Goal: Task Accomplishment & Management: Complete application form

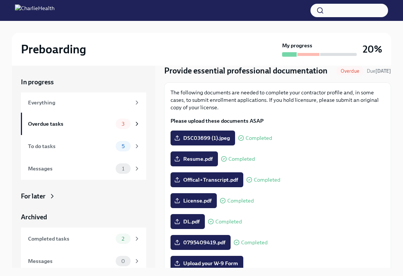
click at [131, 127] on div "3" at bounding box center [128, 124] width 25 height 10
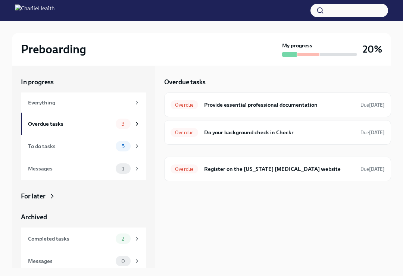
click at [224, 173] on div "Overdue Register on the Pennsylvania Child Abuse website Due 6 days ago" at bounding box center [278, 169] width 214 height 12
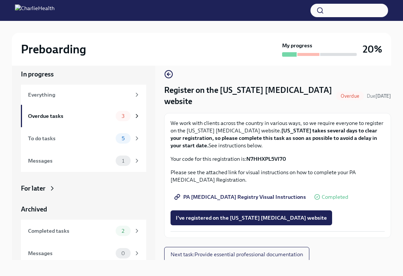
scroll to position [9, 0]
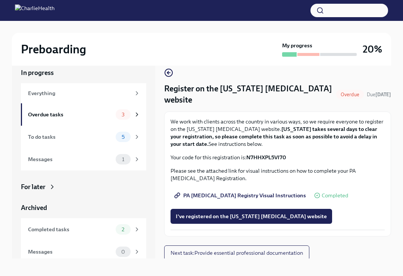
click at [278, 216] on span "I've registered on the Pennsylvania Child Abuse website" at bounding box center [251, 216] width 151 height 7
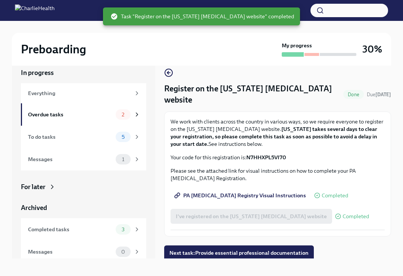
click at [106, 141] on div "To do tasks" at bounding box center [70, 137] width 85 height 8
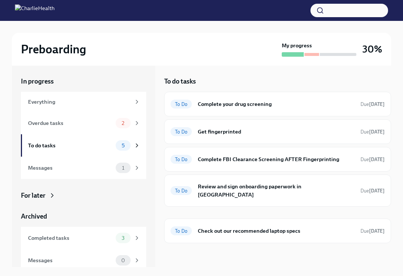
click at [317, 103] on h6 "Complete your drug screening" at bounding box center [276, 104] width 157 height 8
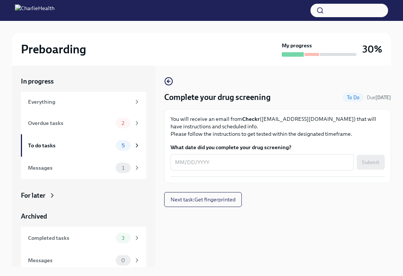
click at [238, 162] on textarea "What date did you complete your drug screening?" at bounding box center [262, 162] width 174 height 9
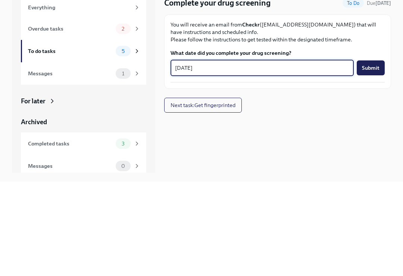
type textarea "09/03/25"
click at [376, 159] on span "Submit" at bounding box center [371, 162] width 18 height 7
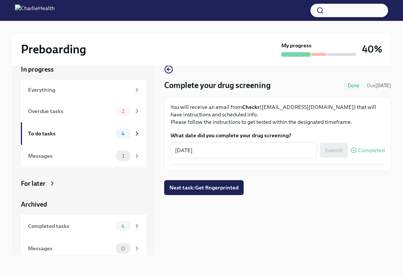
click at [230, 188] on span "Next task : Get fingerprinted" at bounding box center [204, 187] width 69 height 7
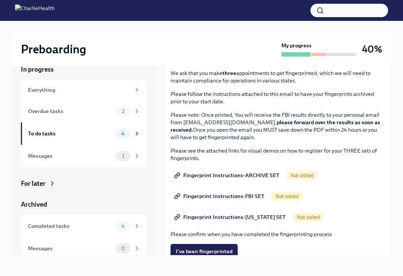
scroll to position [27, 0]
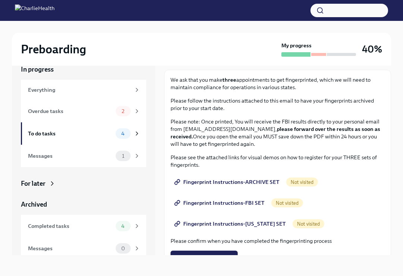
click at [216, 215] on div "We ask that you make three appointments to get fingerprinted, which we will nee…" at bounding box center [278, 212] width 214 height 273
click at [226, 183] on span "Fingerprint Instructions-ARCHIVE SET" at bounding box center [228, 181] width 104 height 7
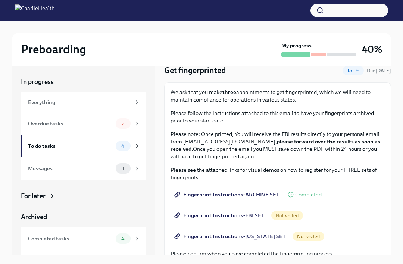
scroll to position [12, 0]
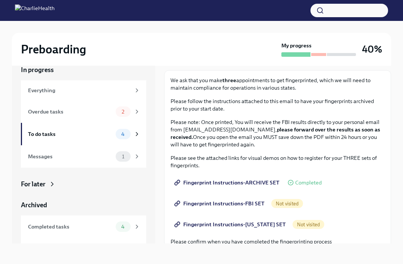
click at [221, 206] on span "Fingerprint Instructions-FBI SET" at bounding box center [220, 203] width 89 height 7
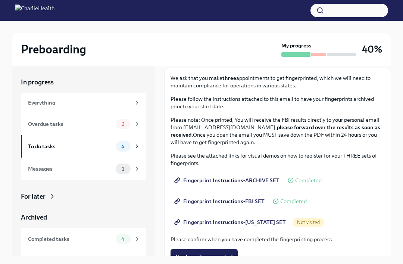
scroll to position [44, 0]
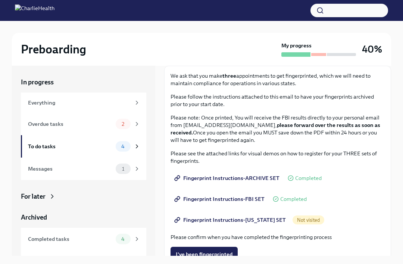
click at [124, 148] on span "4" at bounding box center [123, 147] width 12 height 6
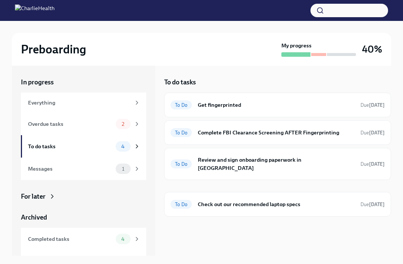
click at [116, 134] on div "Overdue tasks 2" at bounding box center [83, 124] width 125 height 22
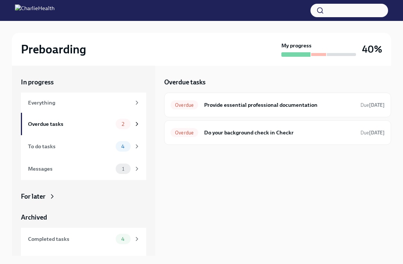
click at [277, 137] on div "Overdue Do your background check in Checkr Due 6 days ago" at bounding box center [278, 133] width 214 height 12
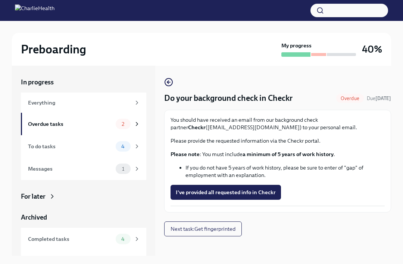
click at [261, 196] on span "I've provided all requested info in Checkr" at bounding box center [226, 192] width 100 height 7
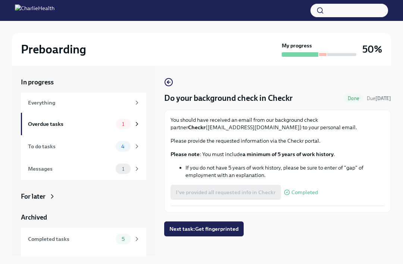
click at [118, 128] on div "1" at bounding box center [123, 124] width 15 height 10
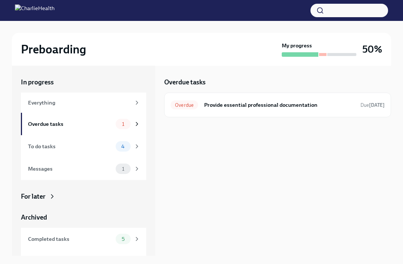
click at [251, 109] on h6 "Provide essential professional documentation" at bounding box center [279, 105] width 150 height 8
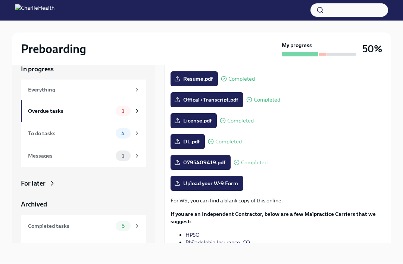
scroll to position [37, 0]
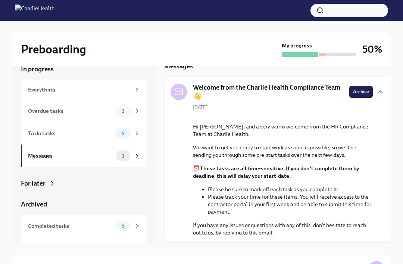
scroll to position [15, 0]
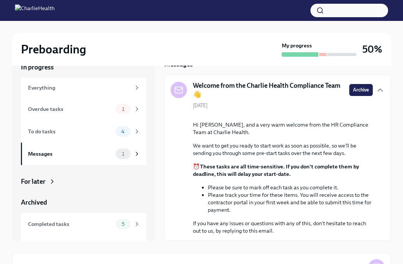
click at [113, 95] on div "Everything" at bounding box center [83, 88] width 125 height 20
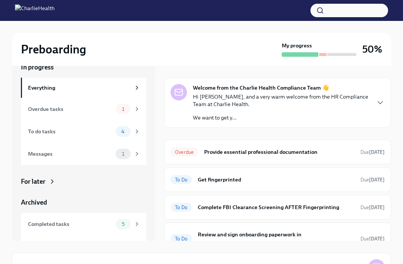
click at [296, 150] on h6 "Provide essential professional documentation" at bounding box center [279, 152] width 150 height 8
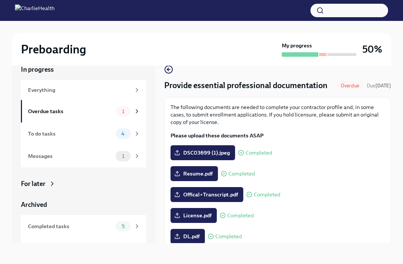
scroll to position [13, 0]
click at [306, 241] on div "DL.pdf Completed" at bounding box center [278, 236] width 214 height 15
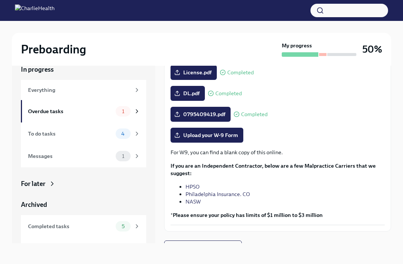
scroll to position [143, 0]
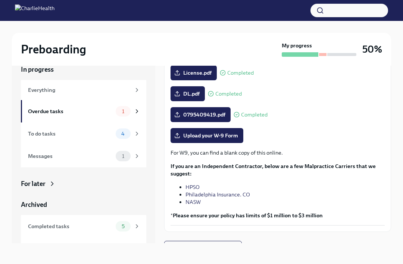
click at [91, 137] on div "To do tasks" at bounding box center [70, 134] width 85 height 8
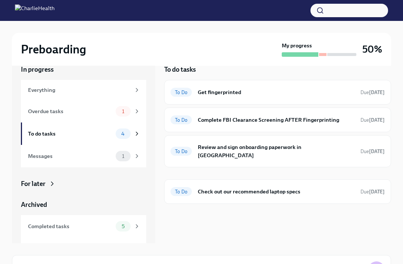
scroll to position [1, 0]
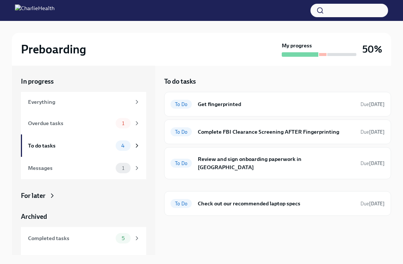
click at [322, 199] on h6 "Check out our recommended laptop specs" at bounding box center [276, 203] width 157 height 8
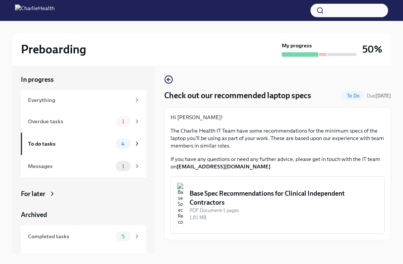
scroll to position [1, 0]
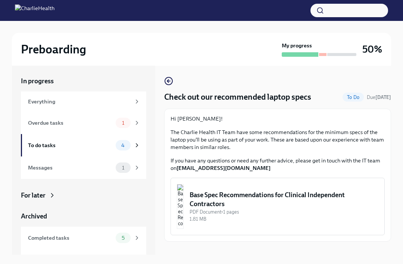
click at [167, 84] on circle "button" at bounding box center [168, 80] width 7 height 7
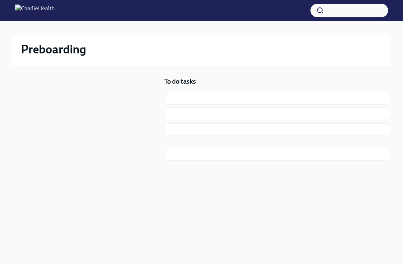
scroll to position [1, 0]
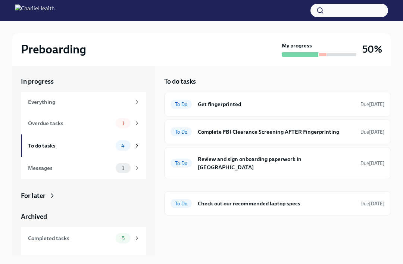
click at [118, 168] on span "1" at bounding box center [123, 168] width 11 height 6
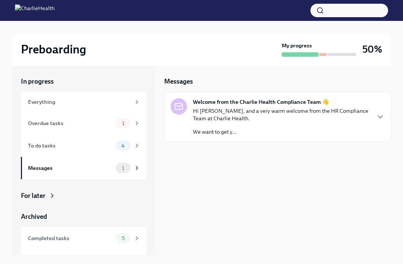
click at [42, 197] on div "For later" at bounding box center [33, 195] width 25 height 9
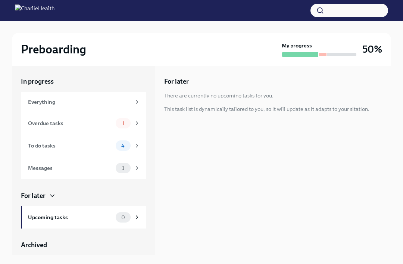
click at [118, 122] on span "1" at bounding box center [123, 124] width 11 height 6
